Goal: Complete application form: Complete application form

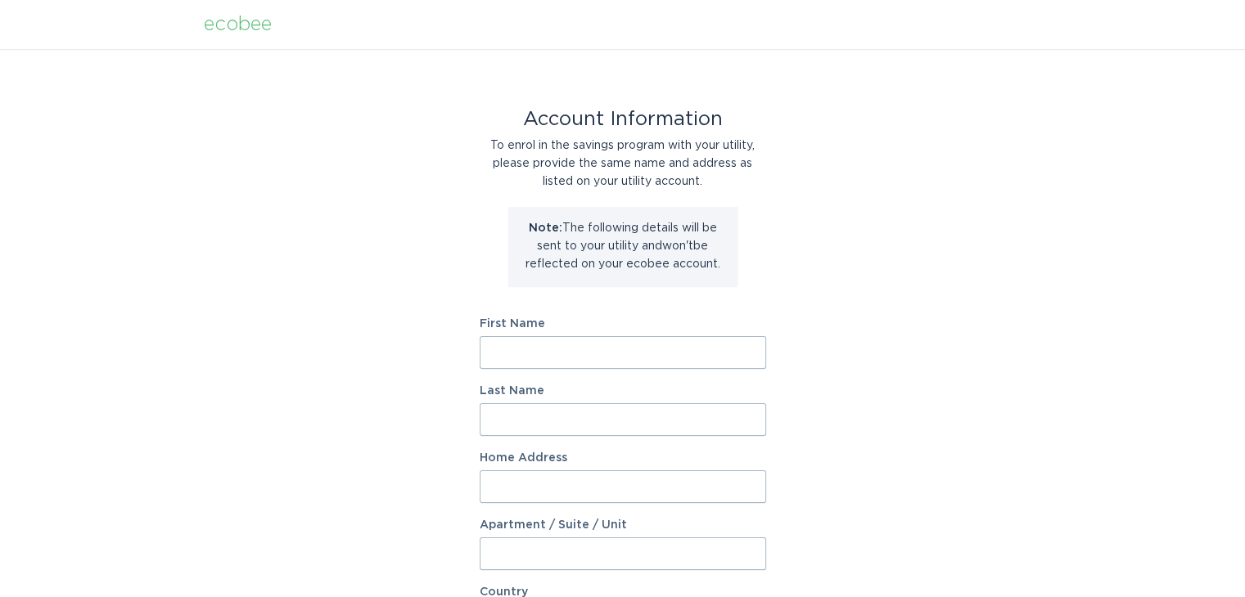
click at [511, 356] on input "First Name" at bounding box center [622, 352] width 286 height 33
type input "Avinash"
type input "Madhu"
type input "31312 Amberview Bnd"
select select "US"
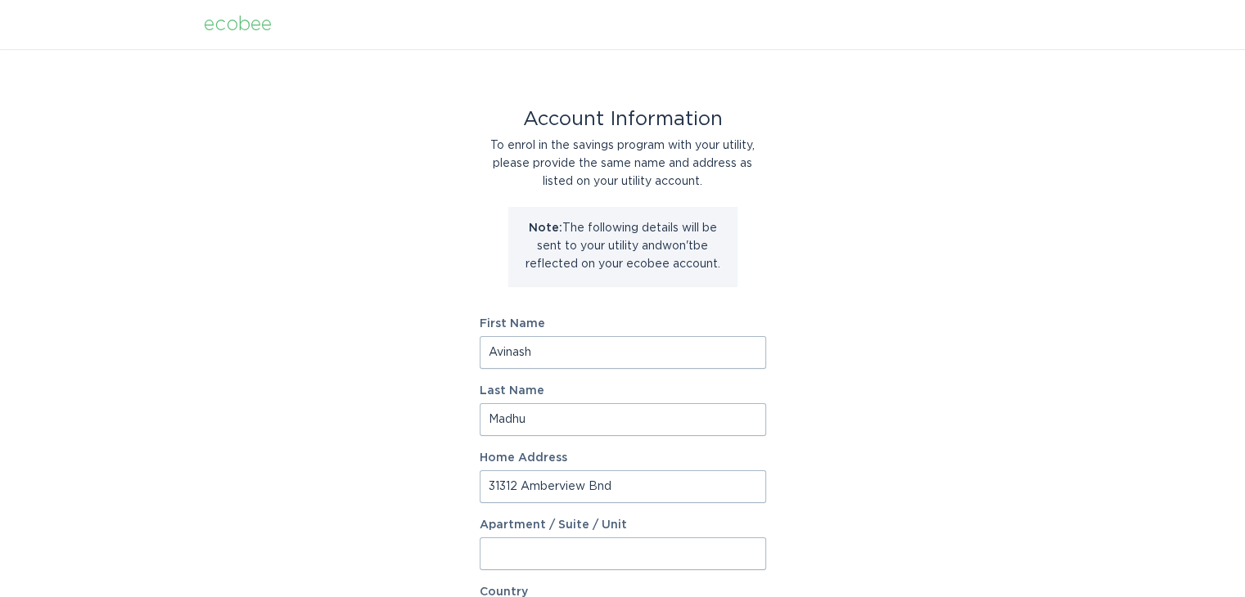
type input "Wesley Chapel"
type input "33545-4516"
select select "FL"
drag, startPoint x: 611, startPoint y: 491, endPoint x: 310, endPoint y: 476, distance: 301.5
click at [310, 476] on div "Account Information To enrol in the savings program with your utility, please p…" at bounding box center [622, 501] width 1245 height 904
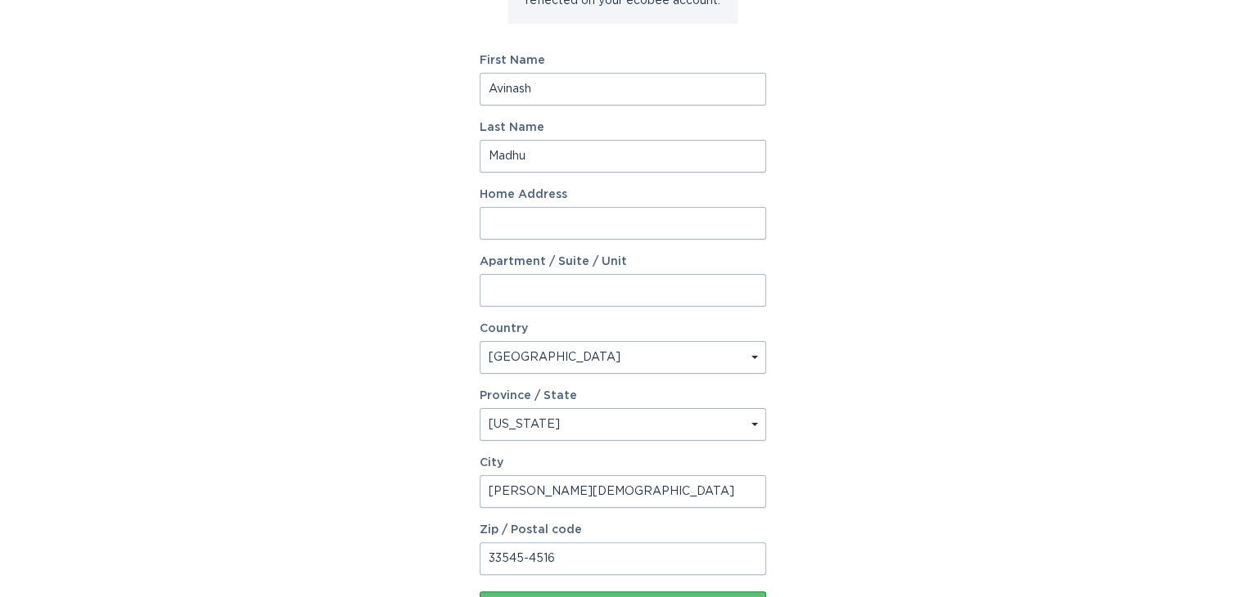
scroll to position [264, 0]
paste input "Address: 1830 E Apache Blvd, Tempe, AZ 85281"
click at [546, 217] on input "Address: 1830 E Apache Blvd" at bounding box center [622, 222] width 286 height 33
type input "1830 E Apache Blvd"
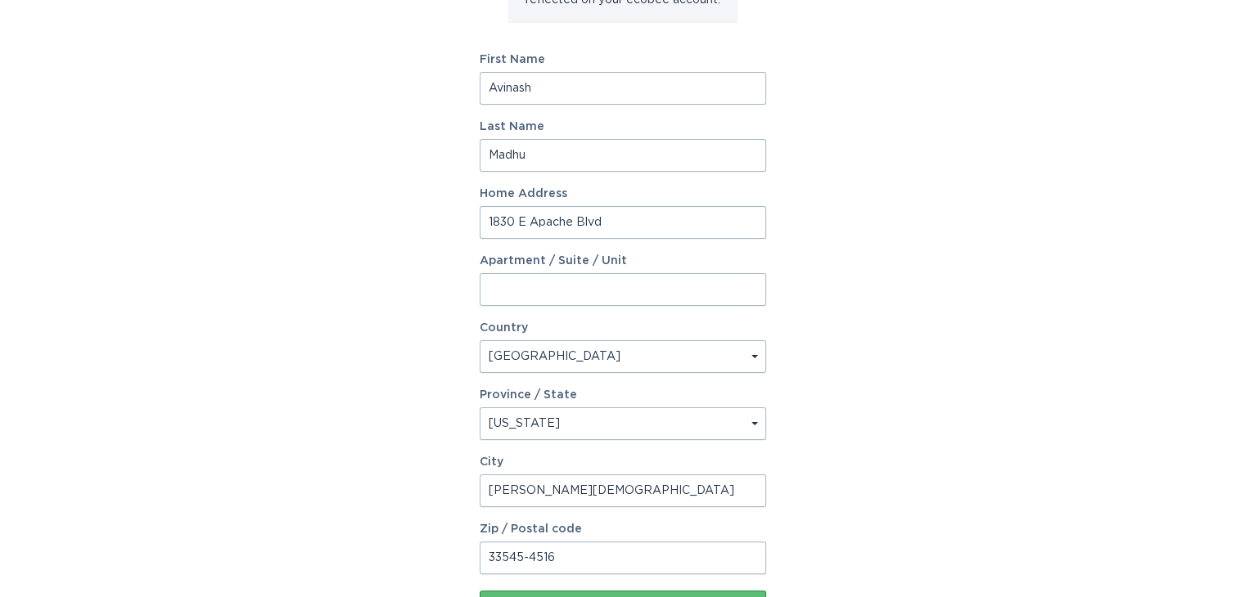
click at [579, 290] on input "Apartment / Suite / Unit" at bounding box center [622, 289] width 286 height 33
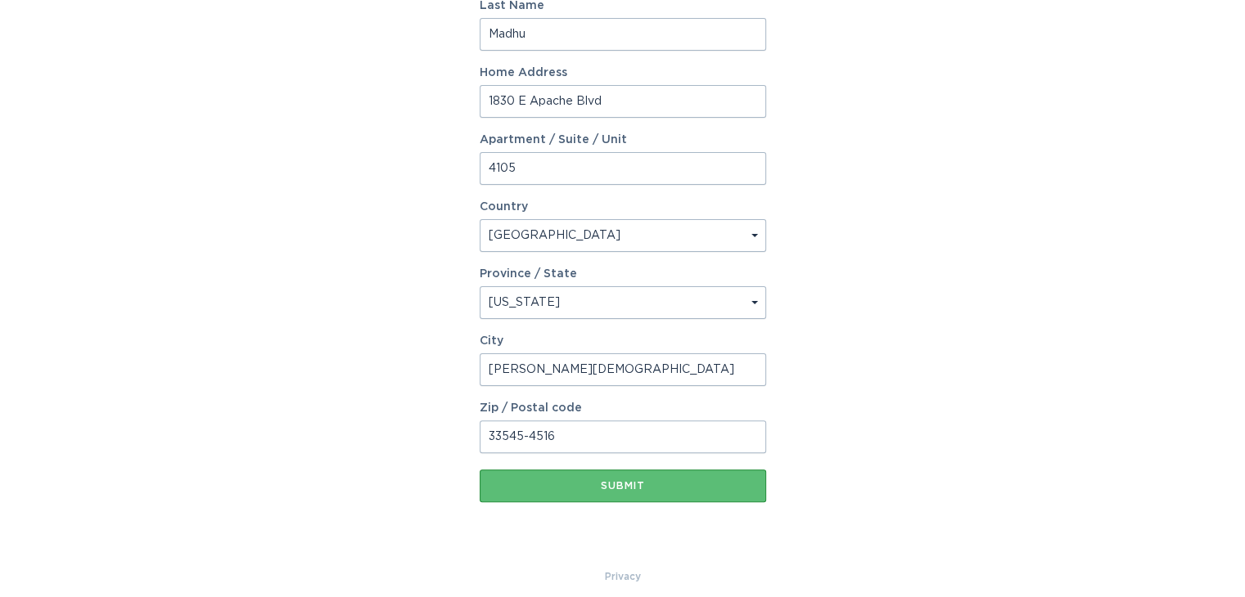
scroll to position [398, 0]
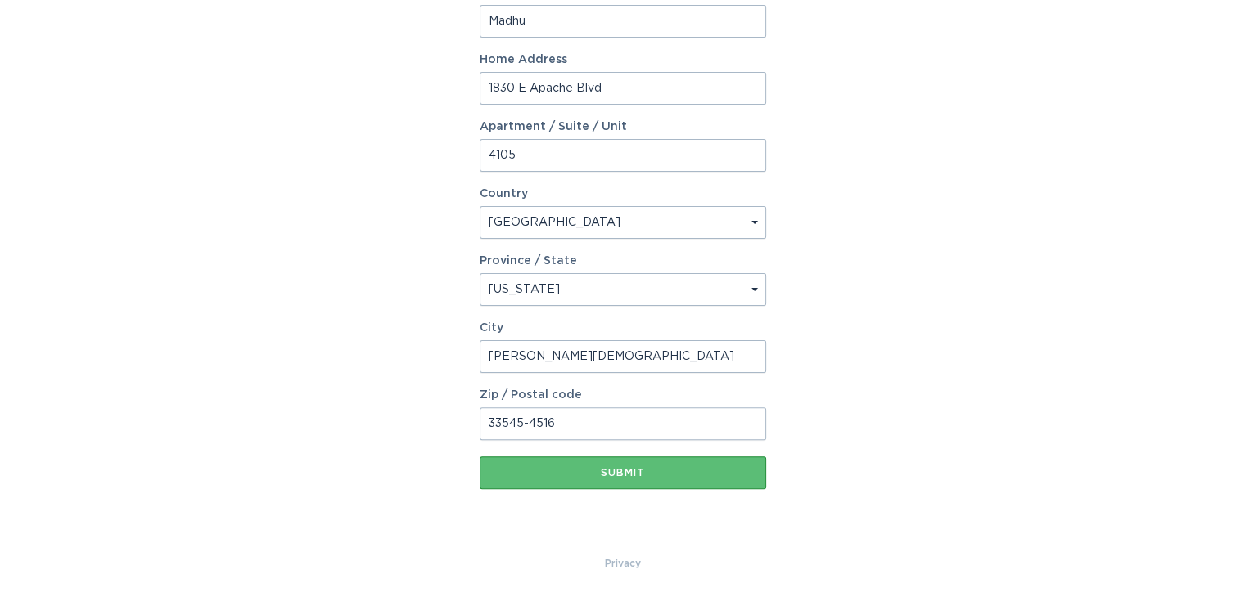
type input "4105"
click at [576, 291] on select "Select a province/state Alabama Alaska American Samoa Arizona Arkansas Californ…" at bounding box center [622, 289] width 286 height 33
select select "AZ"
click at [479, 273] on select "Select a province/state Alabama Alaska American Samoa Arizona Arkansas Californ…" at bounding box center [622, 289] width 286 height 33
drag, startPoint x: 619, startPoint y: 363, endPoint x: 326, endPoint y: 369, distance: 293.8
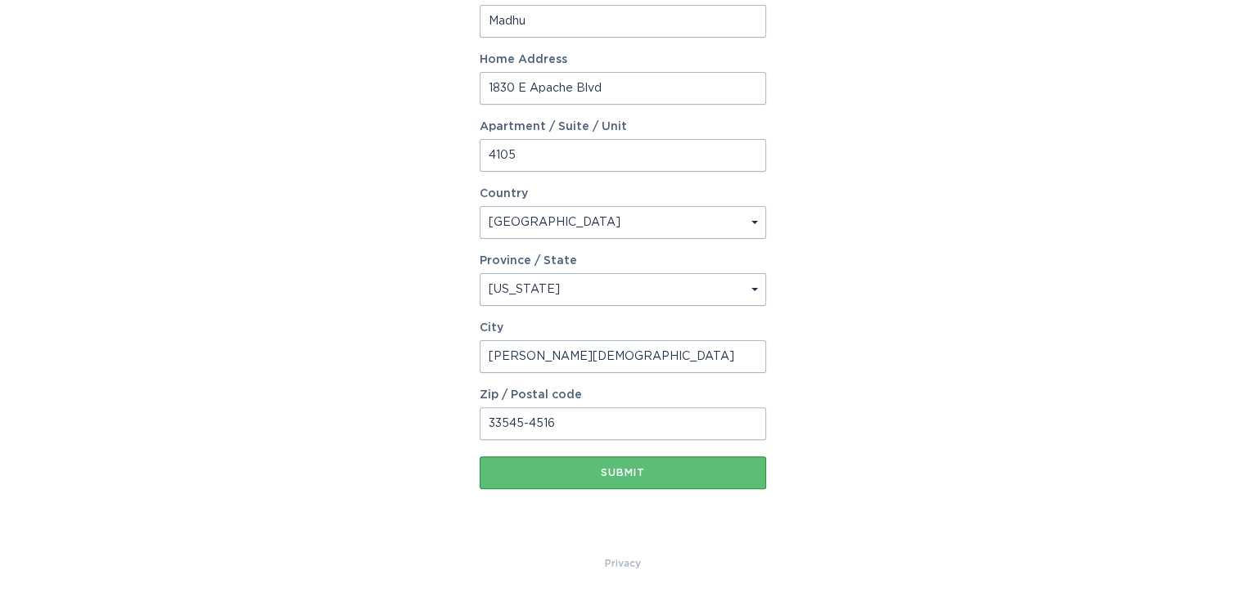
click at [326, 369] on div "Account Information To enrol in the savings program with your utility, please p…" at bounding box center [622, 103] width 1245 height 904
type input "Tempe"
click at [497, 416] on input "33545-4516" at bounding box center [622, 423] width 286 height 33
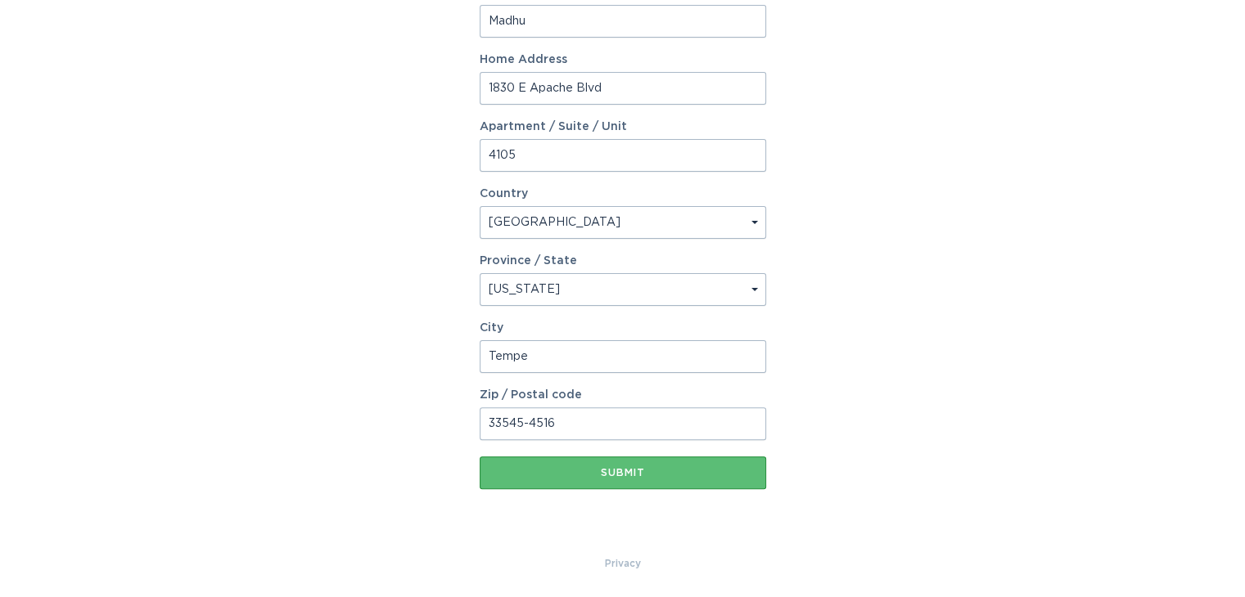
click at [497, 416] on input "33545-4516" at bounding box center [622, 423] width 286 height 33
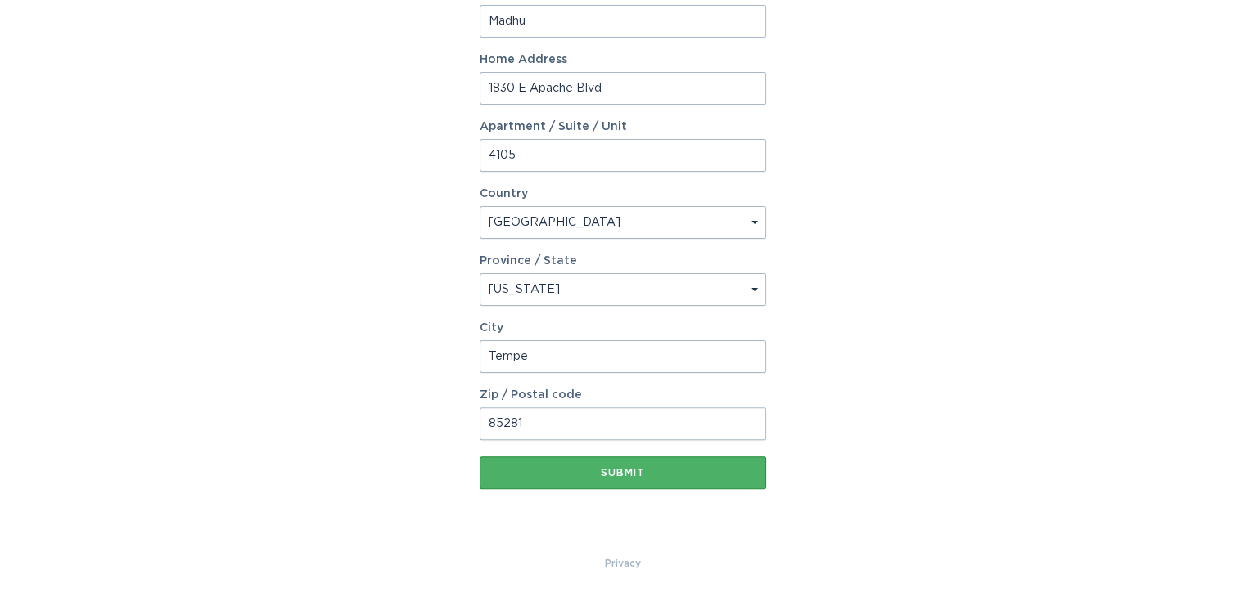
type input "85281"
click at [597, 470] on div "Submit" at bounding box center [623, 473] width 270 height 10
